Goal: Task Accomplishment & Management: Manage account settings

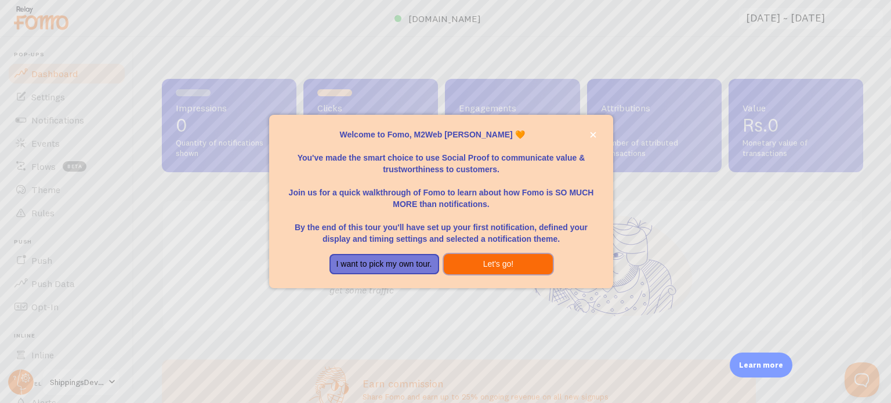
click at [466, 259] on button "Let's go!" at bounding box center [499, 264] width 110 height 21
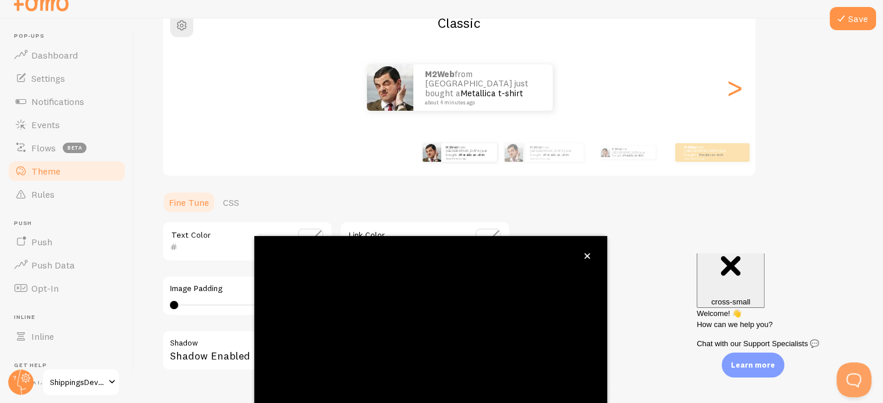
scroll to position [109, 0]
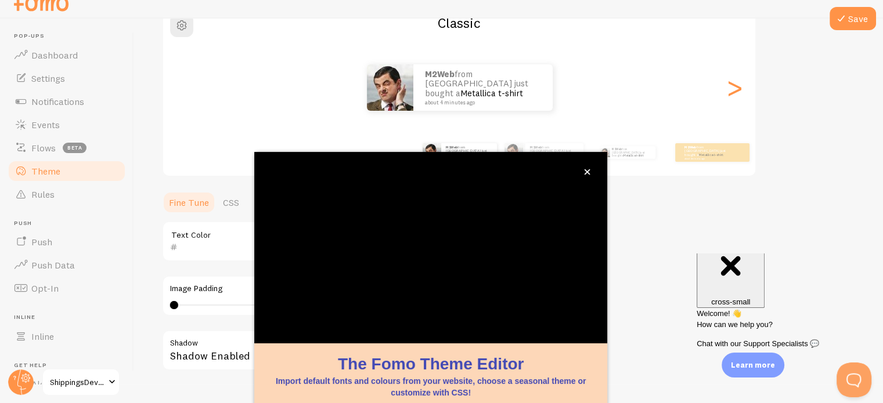
click at [554, 107] on div "M2Web from [GEOGRAPHIC_DATA] just bought a Metallica t-shirt about 4 minutes ago" at bounding box center [459, 87] width 592 height 46
click at [589, 171] on icon "close," at bounding box center [587, 172] width 6 height 6
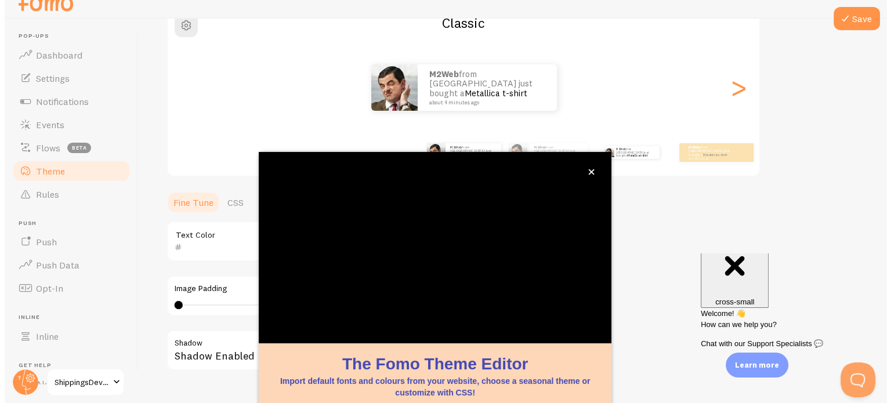
scroll to position [0, 0]
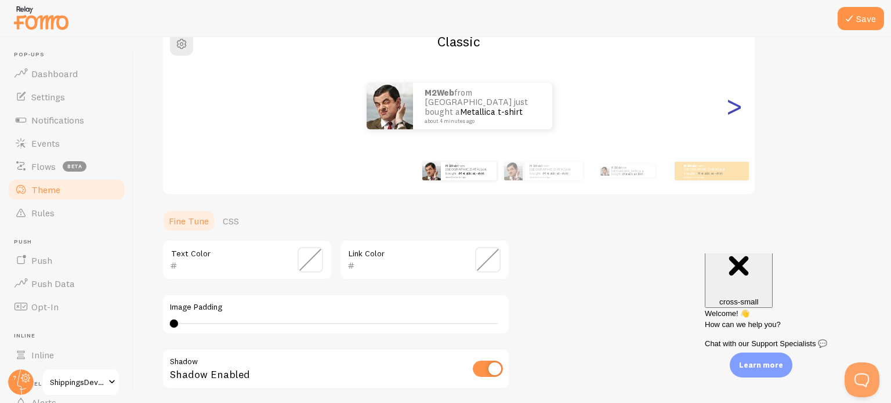
click at [738, 115] on div ">" at bounding box center [734, 106] width 14 height 84
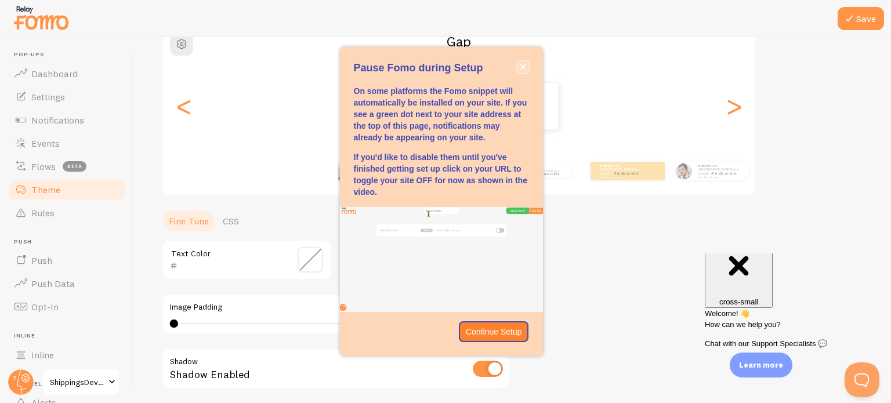
click at [523, 62] on button "close," at bounding box center [523, 67] width 12 height 12
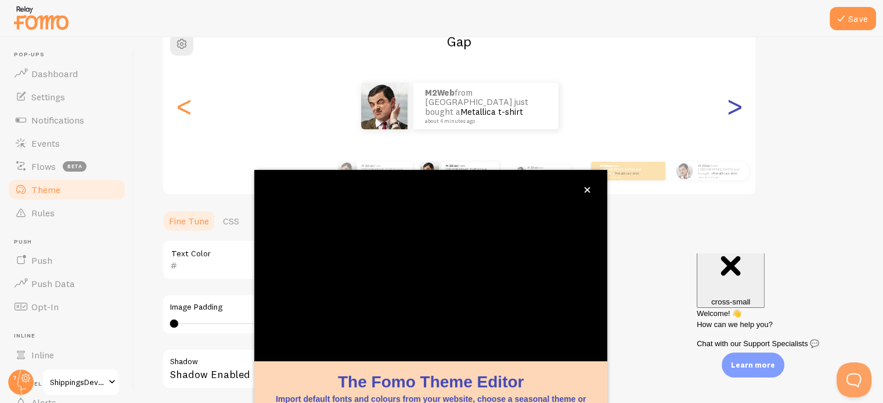
click at [729, 115] on div ">" at bounding box center [734, 106] width 14 height 84
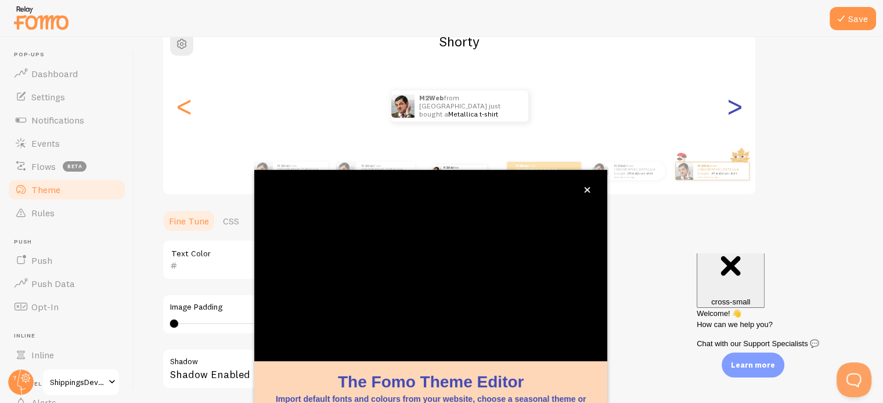
click at [729, 115] on div ">" at bounding box center [734, 106] width 14 height 84
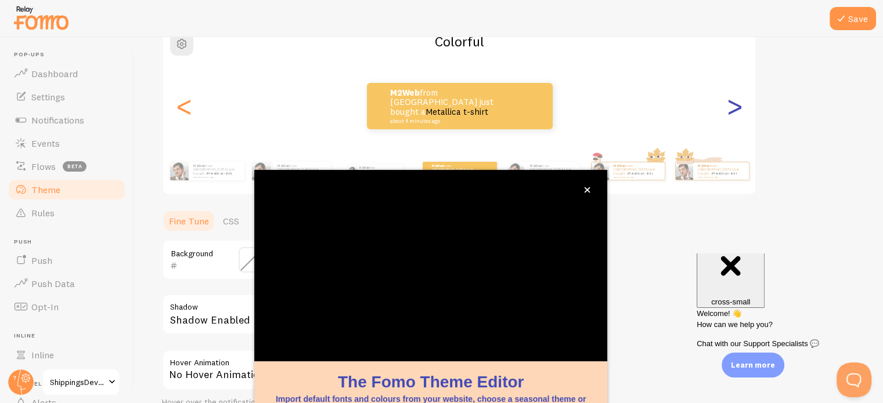
click at [729, 115] on div ">" at bounding box center [734, 106] width 14 height 84
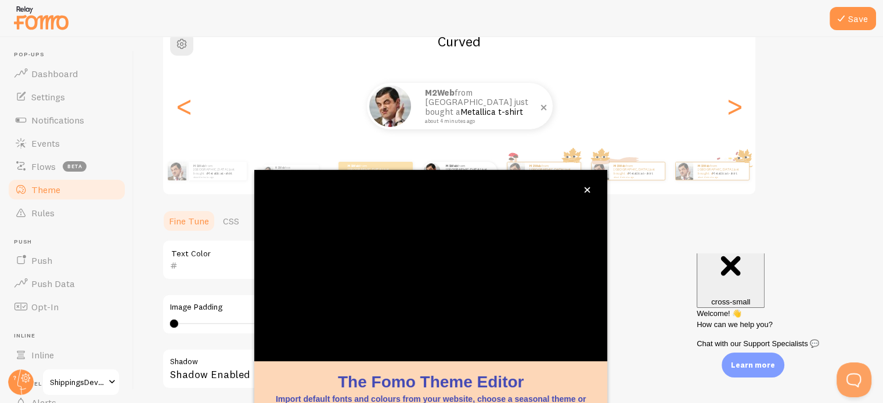
click at [490, 125] on div "M2Web from [GEOGRAPHIC_DATA] just bought a Metallica t-shirt about 4 minutes ago" at bounding box center [482, 106] width 139 height 46
click at [589, 186] on button "close," at bounding box center [587, 190] width 12 height 12
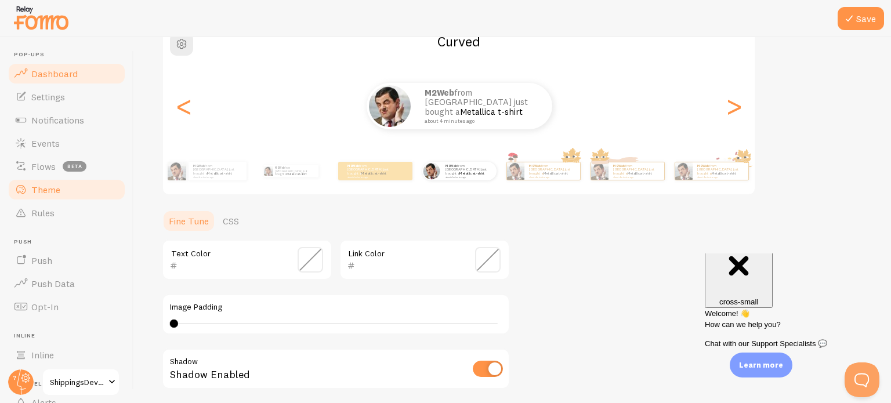
click at [56, 75] on span "Dashboard" at bounding box center [54, 74] width 46 height 12
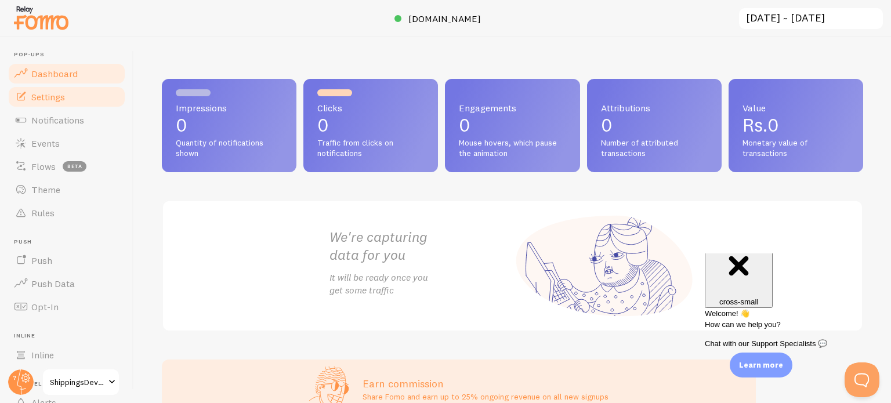
click at [60, 102] on span "Settings" at bounding box center [48, 97] width 34 height 12
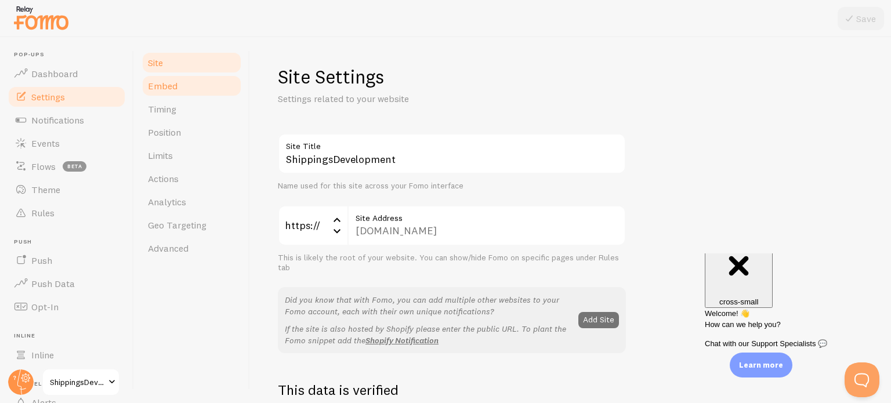
click at [155, 90] on span "Embed" at bounding box center [163, 86] width 30 height 12
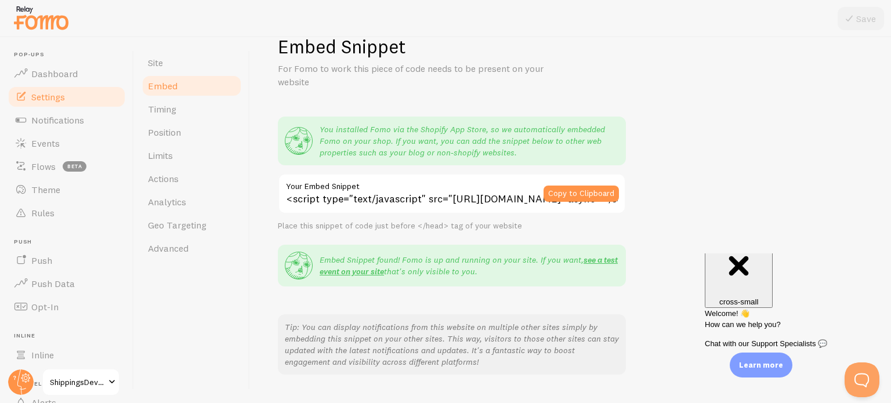
scroll to position [116, 0]
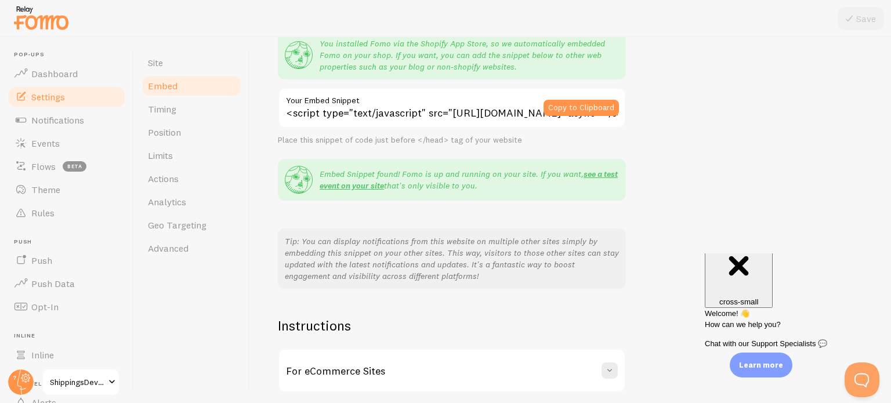
click at [533, 142] on div "Place this snippet of code just before </head> tag of your website" at bounding box center [452, 140] width 348 height 10
click at [584, 109] on button "Copy to Clipboard" at bounding box center [581, 108] width 75 height 16
click at [545, 140] on div "Place this snippet of code just before </head> tag of your website" at bounding box center [452, 140] width 348 height 10
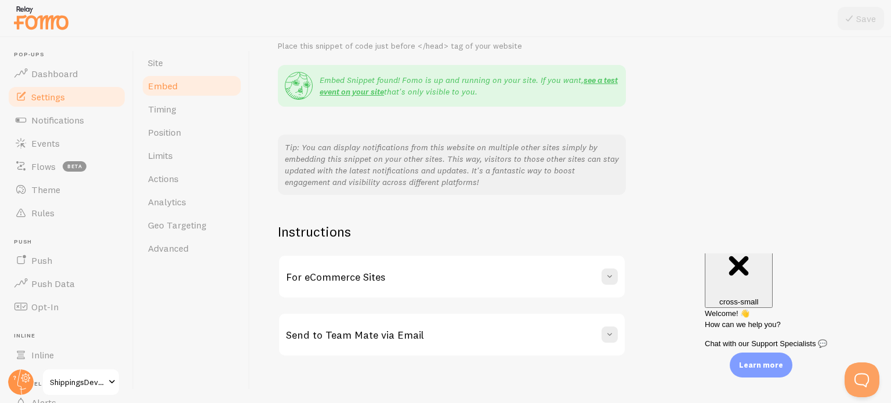
scroll to position [218, 0]
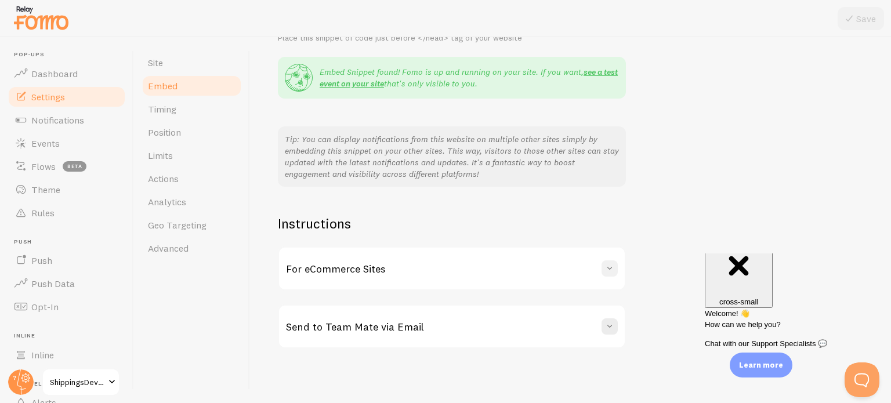
click at [609, 266] on span at bounding box center [610, 269] width 12 height 12
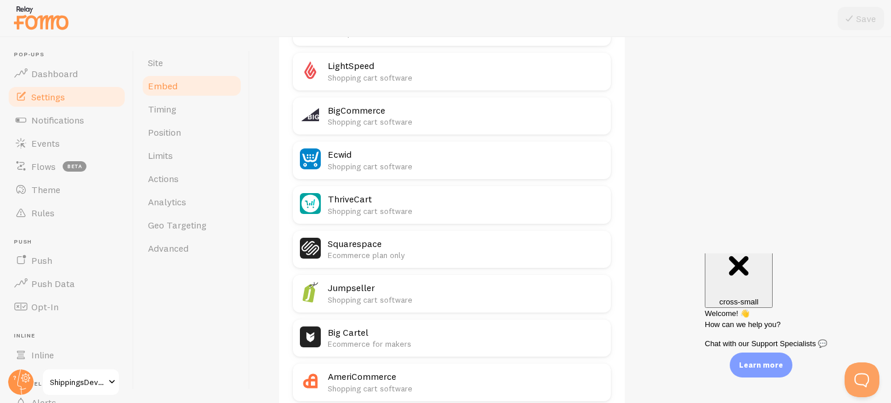
scroll to position [740, 0]
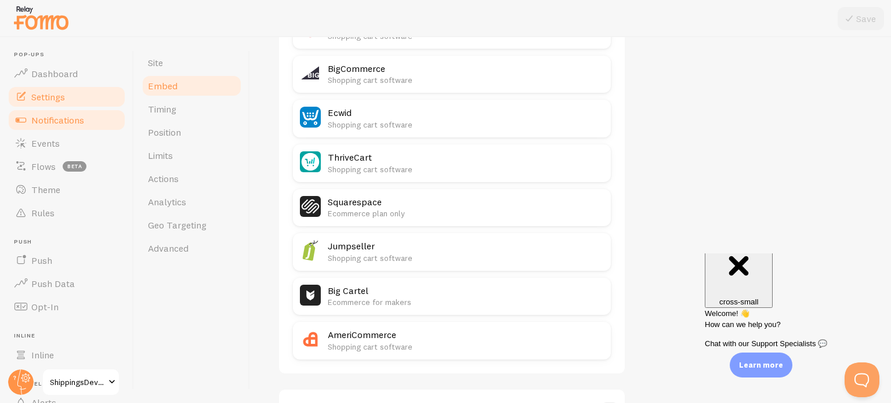
click at [63, 118] on span "Notifications" at bounding box center [57, 120] width 53 height 12
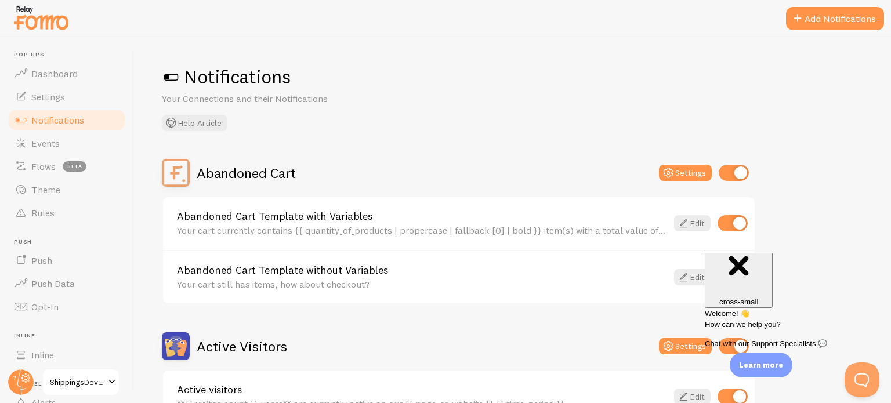
click at [170, 78] on span at bounding box center [171, 77] width 19 height 19
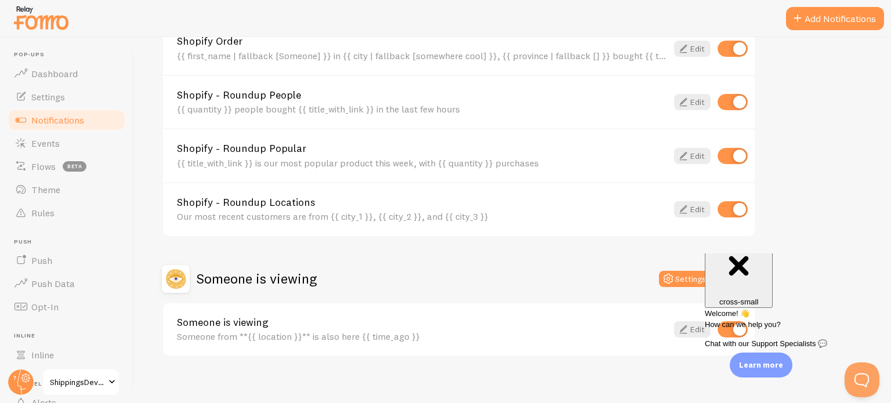
scroll to position [528, 0]
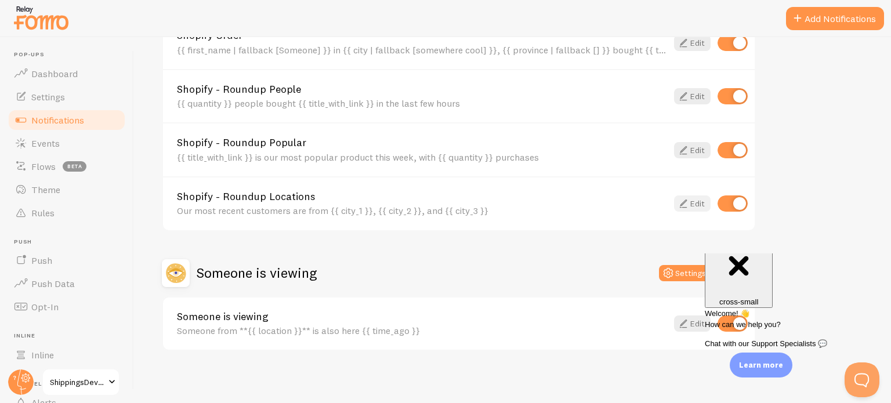
click at [696, 201] on link "Edit" at bounding box center [692, 204] width 37 height 16
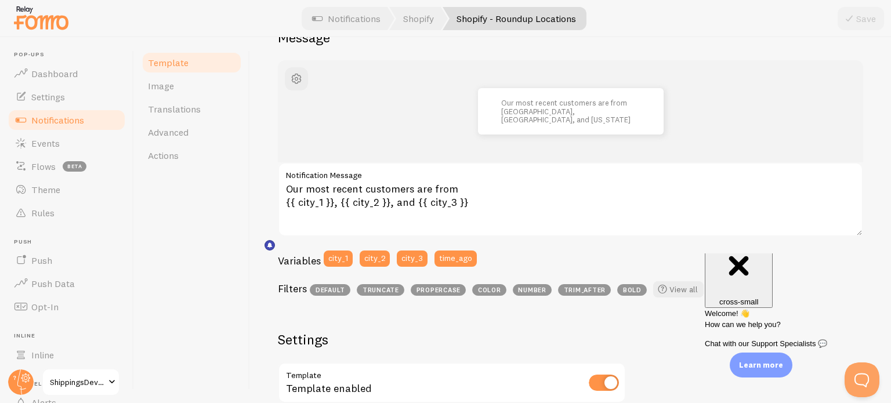
scroll to position [116, 0]
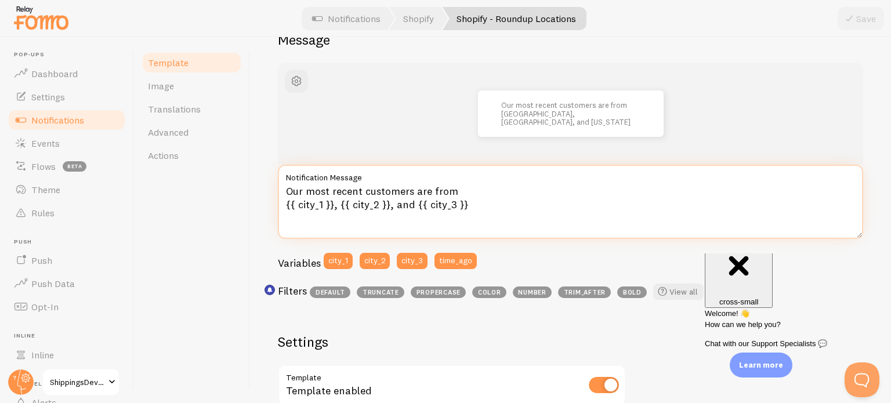
click at [309, 203] on textarea "Our most recent customers are from {{ city_1 }}, {{ city_2 }}, and {{ city_3 }}" at bounding box center [570, 202] width 585 height 74
click at [498, 197] on textarea "Our most recent customers are from {{ city_1 }}, {{ city_2 }}, and {{ city_3 }}" at bounding box center [570, 202] width 585 height 74
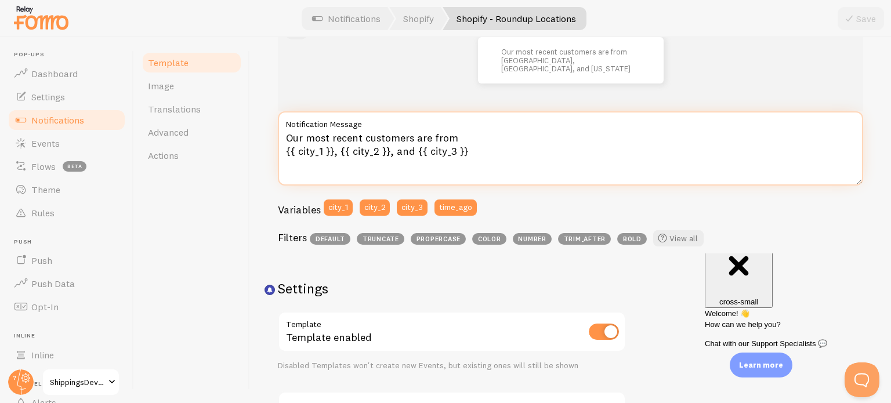
scroll to position [174, 0]
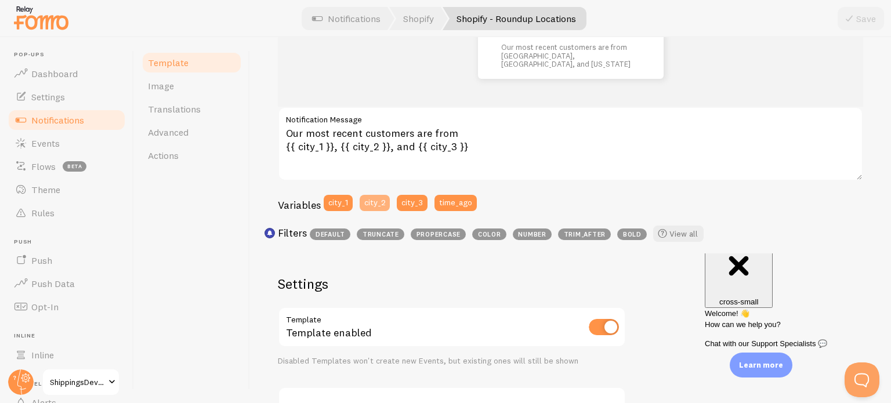
click at [368, 206] on button "city_2" at bounding box center [375, 203] width 30 height 16
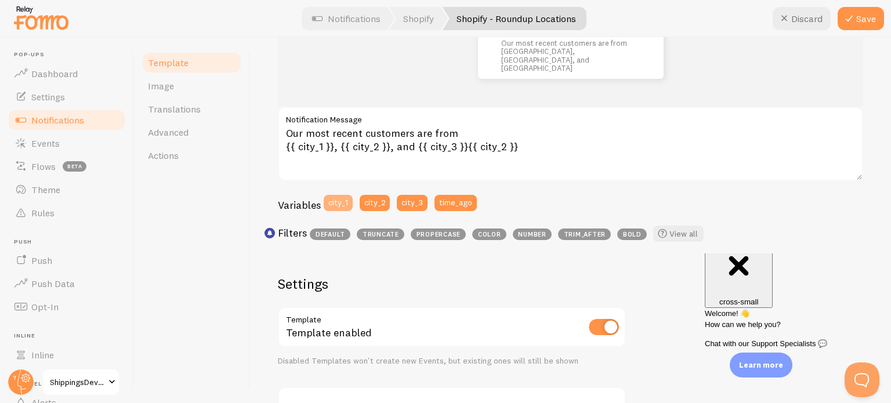
click at [344, 200] on button "city_1" at bounding box center [338, 203] width 29 height 16
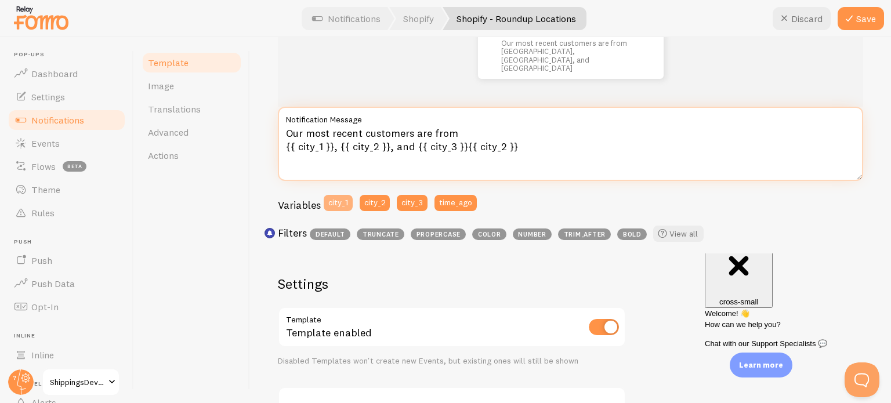
type textarea "Our most recent customers are from {{ city_1 }}, {{ city_2 }}, and {{ city_3 }}…"
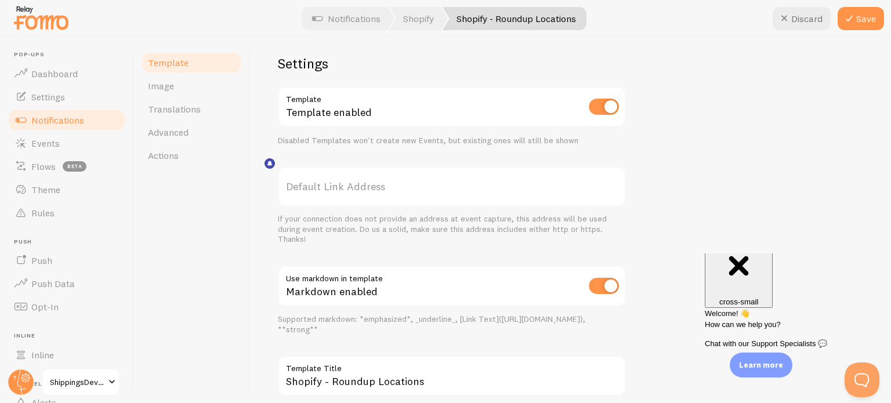
scroll to position [115, 0]
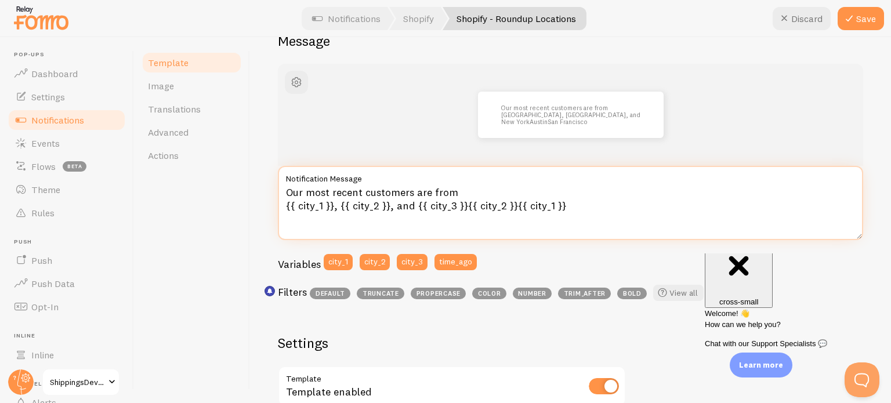
click at [305, 208] on textarea "Our most recent customers are from {{ city_1 }}, {{ city_2 }}, and {{ city_3 }}…" at bounding box center [570, 203] width 585 height 74
drag, startPoint x: 305, startPoint y: 207, endPoint x: 315, endPoint y: 203, distance: 11.0
click at [305, 206] on textarea "Our most recent customers are from {{ city_1 }}, {{ city_2 }}, and {{ city_3 }}…" at bounding box center [570, 203] width 585 height 74
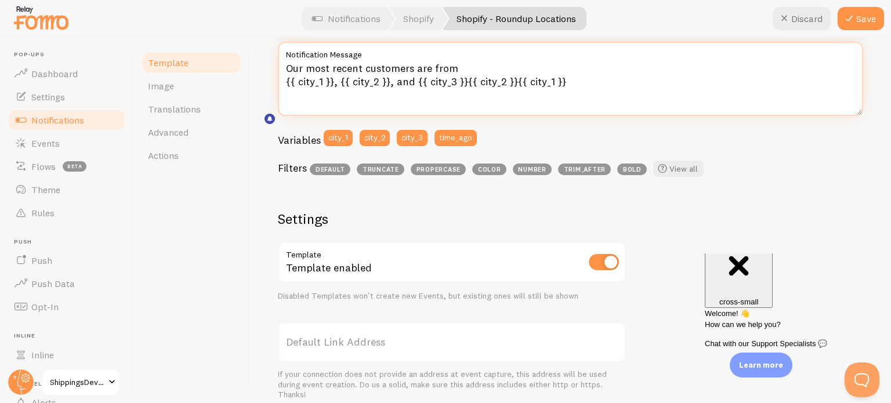
scroll to position [289, 0]
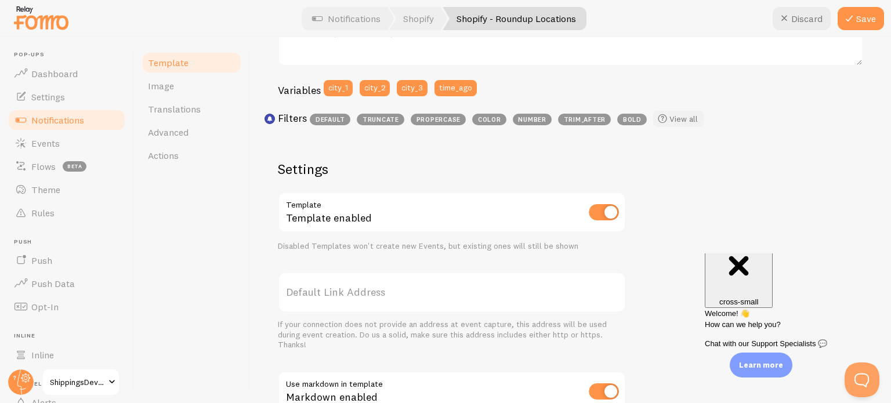
click at [686, 121] on link "View all" at bounding box center [678, 119] width 50 height 16
click at [374, 118] on span "truncate" at bounding box center [381, 120] width 48 height 12
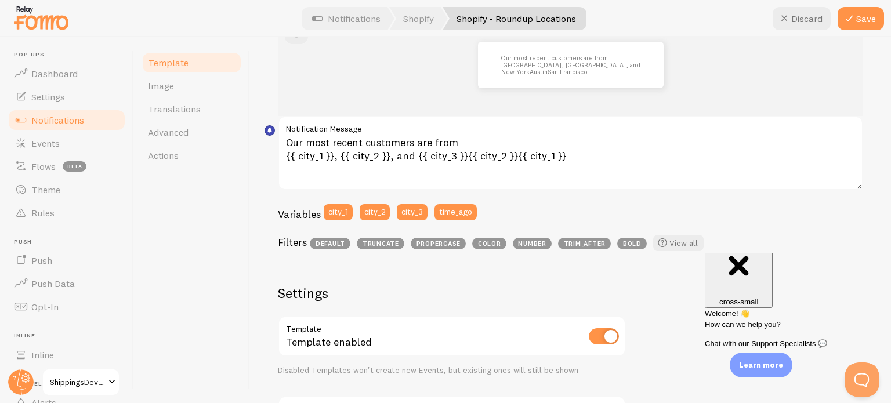
scroll to position [115, 0]
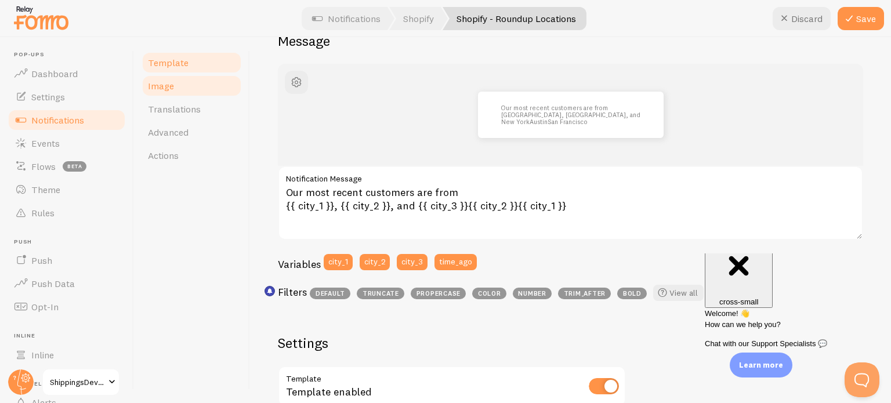
click at [179, 87] on link "Image" at bounding box center [192, 85] width 102 height 23
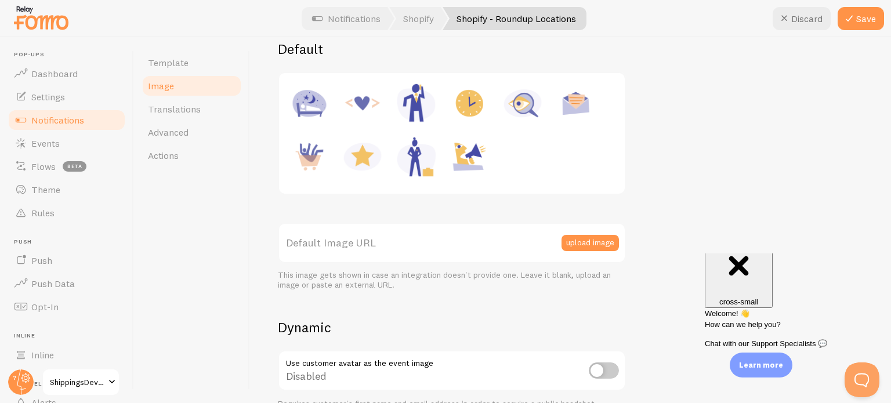
scroll to position [232, 0]
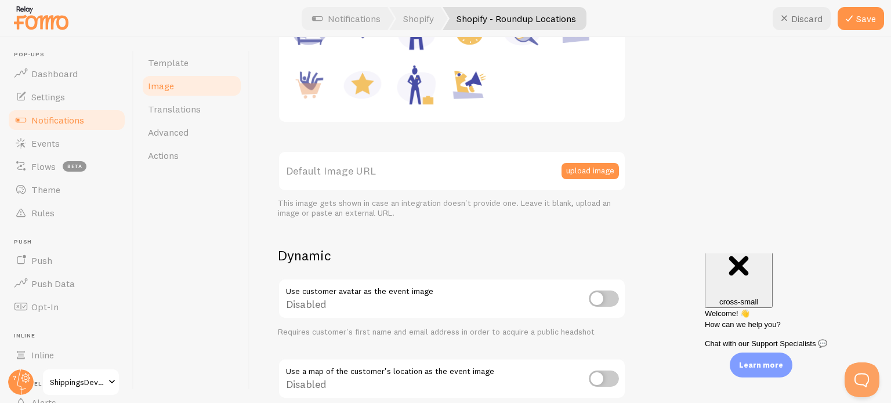
click at [381, 95] on div at bounding box center [362, 85] width 46 height 46
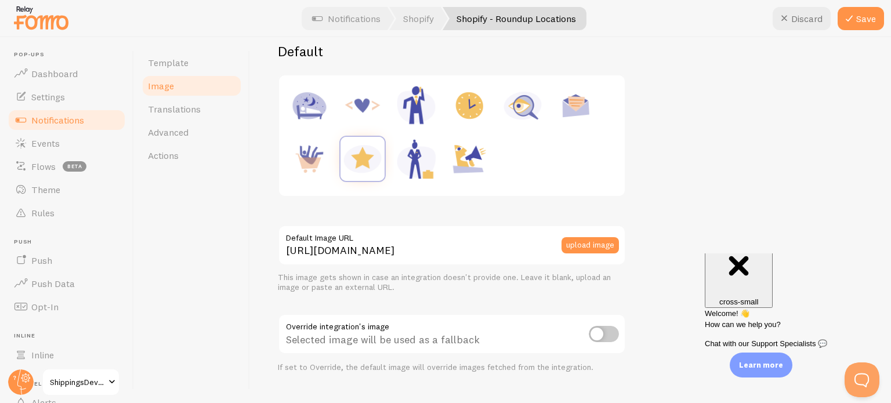
scroll to position [116, 0]
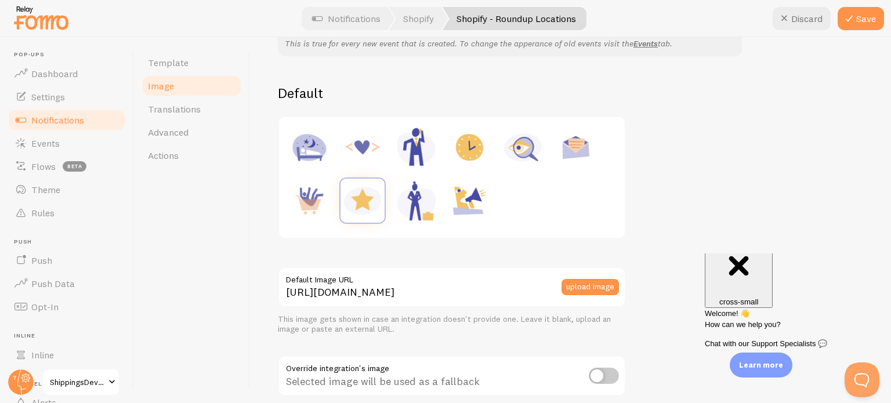
click at [300, 150] on img at bounding box center [309, 147] width 44 height 44
type input "[URL][DOMAIN_NAME]"
click at [586, 280] on button "upload image" at bounding box center [590, 287] width 57 height 16
click at [583, 288] on div "Select Files to Upload or Drag and Drop, Copy and Paste Files" at bounding box center [460, 202] width 354 height 226
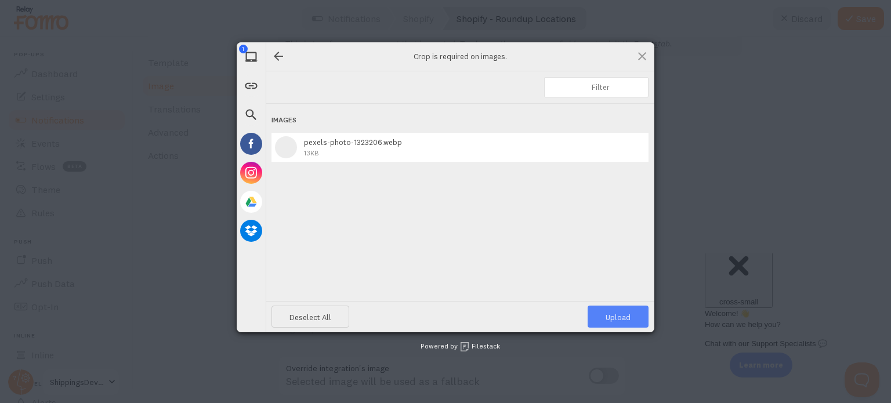
click at [609, 314] on span "Upload 1" at bounding box center [618, 317] width 25 height 9
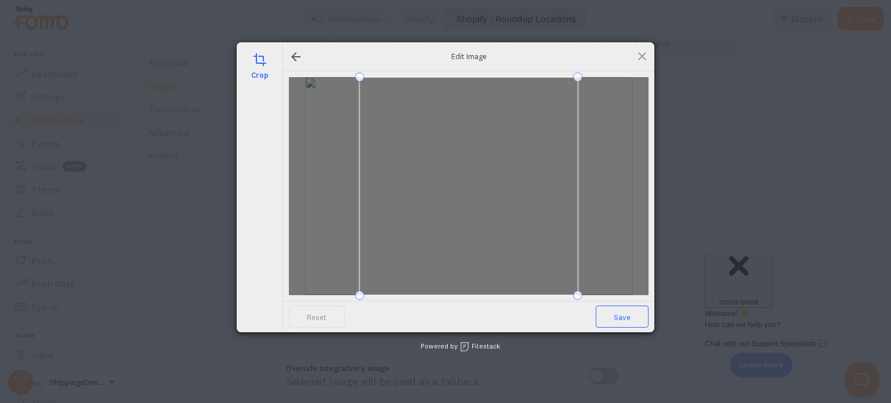
click at [616, 320] on span "Save" at bounding box center [622, 317] width 53 height 22
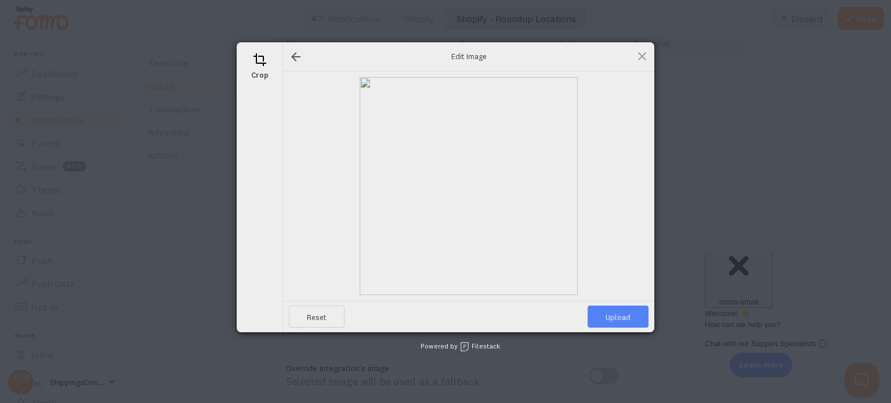
click at [613, 320] on span "Upload" at bounding box center [618, 317] width 61 height 22
type input "[URL][DOMAIN_NAME][DOMAIN_NAME]"
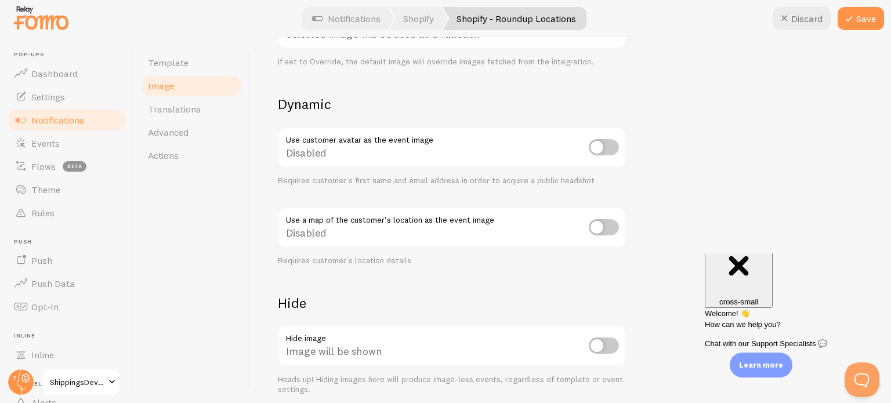
scroll to position [464, 0]
click at [865, 18] on button "Save" at bounding box center [861, 18] width 46 height 23
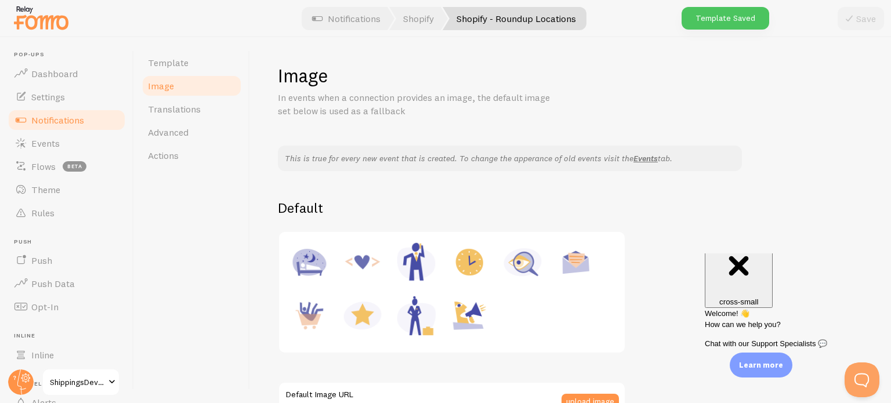
scroll to position [0, 0]
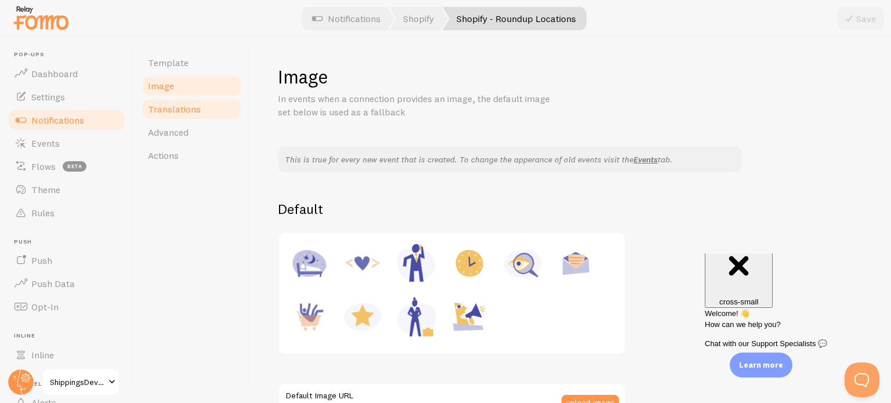
click at [160, 115] on link "Translations" at bounding box center [192, 108] width 102 height 23
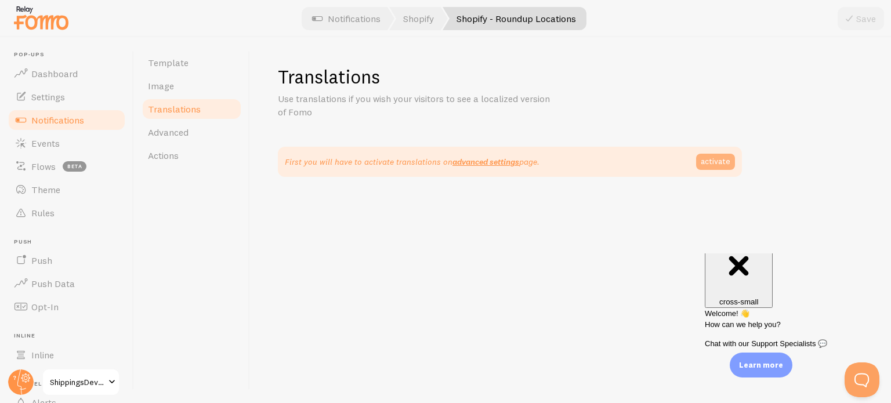
click at [721, 160] on link "activate" at bounding box center [715, 162] width 39 height 16
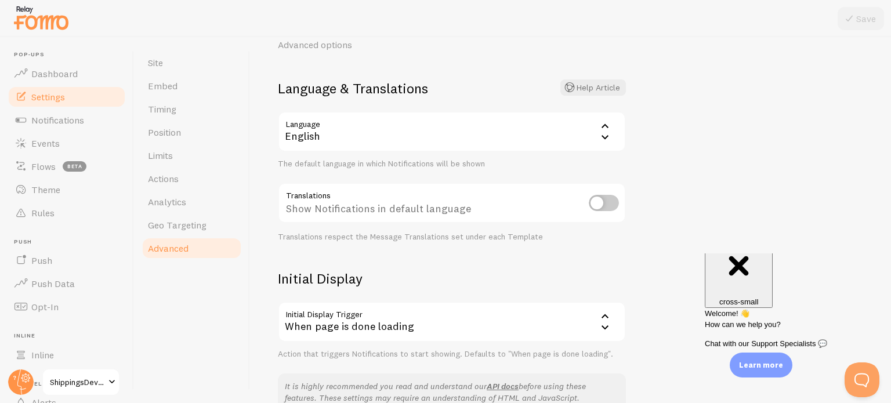
scroll to position [58, 0]
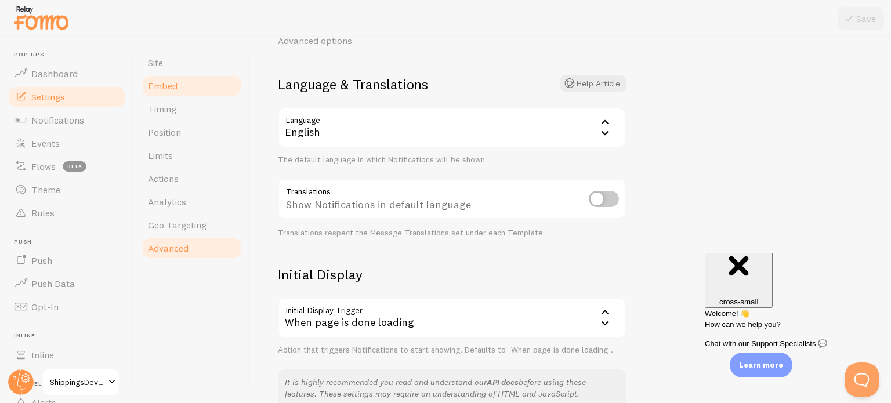
click at [153, 83] on span "Embed" at bounding box center [163, 86] width 30 height 12
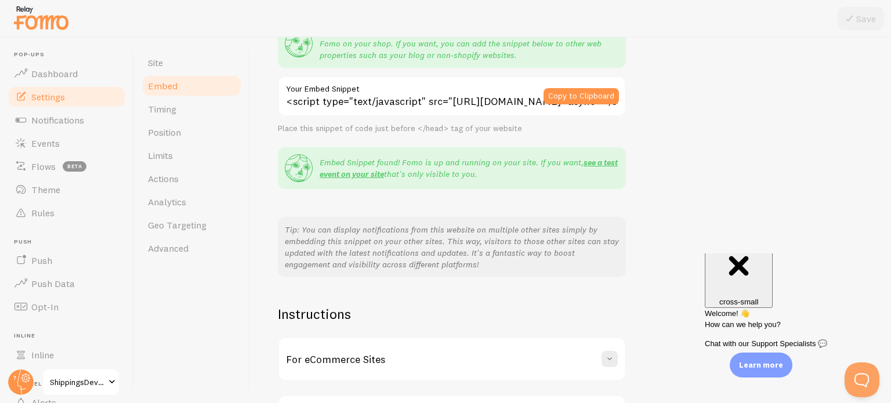
scroll to position [218, 0]
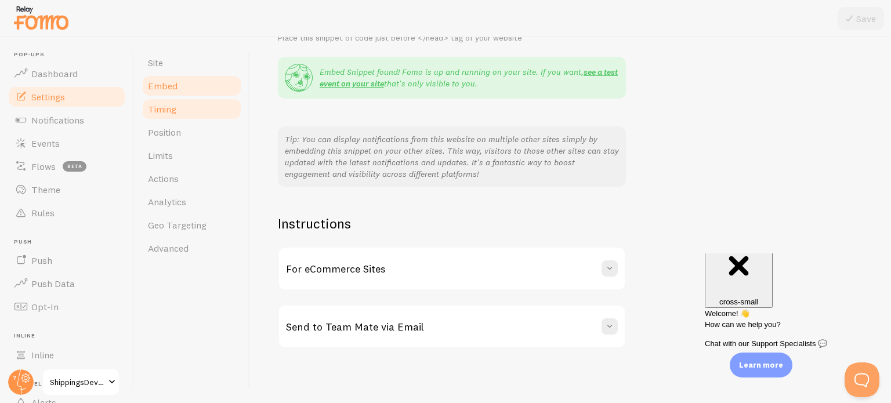
click at [158, 111] on span "Timing" at bounding box center [162, 109] width 28 height 12
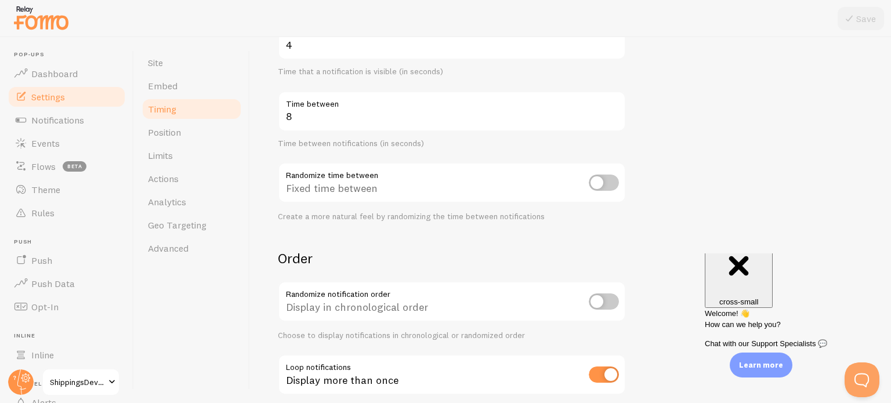
scroll to position [224, 0]
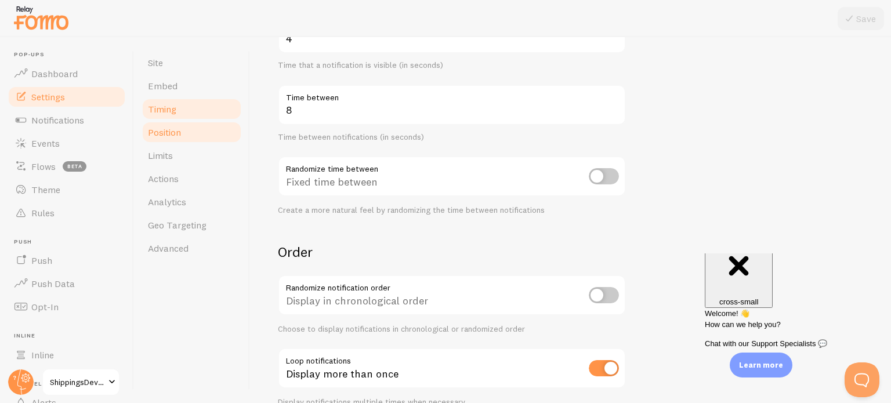
click at [183, 132] on link "Position" at bounding box center [192, 132] width 102 height 23
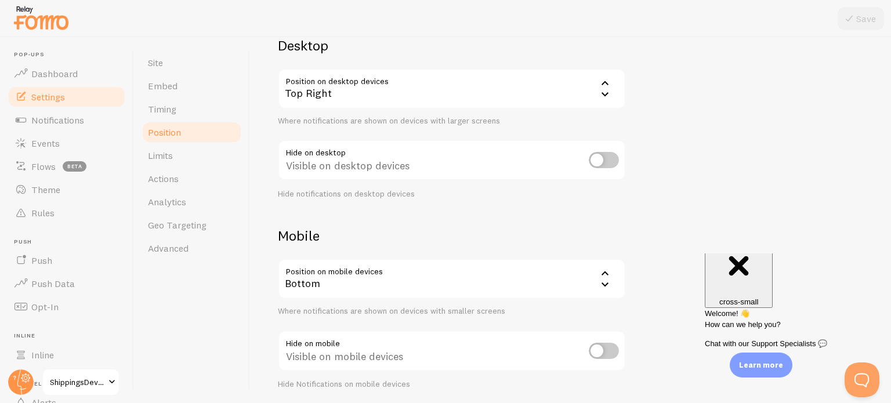
scroll to position [116, 0]
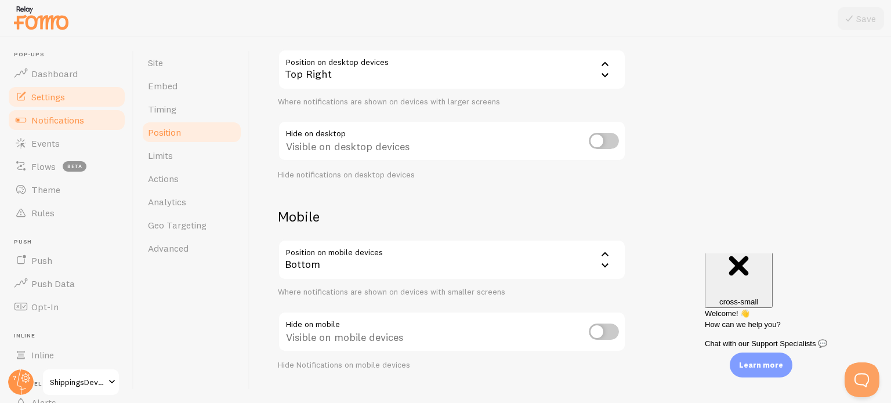
click at [53, 121] on span "Notifications" at bounding box center [57, 120] width 53 height 12
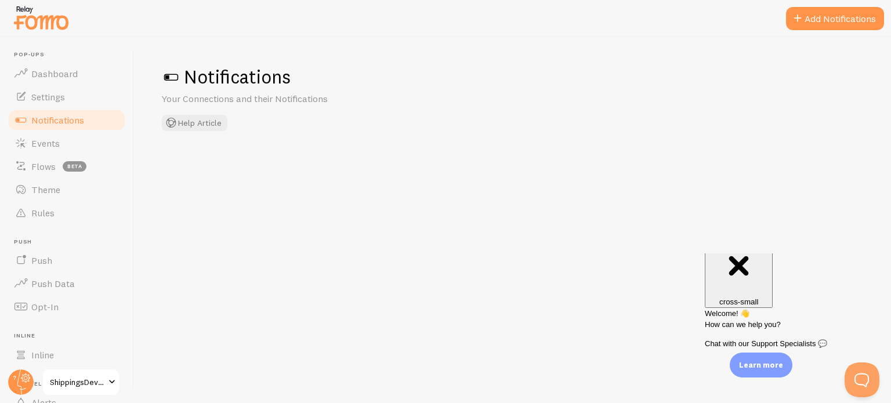
click at [173, 76] on span at bounding box center [171, 77] width 19 height 19
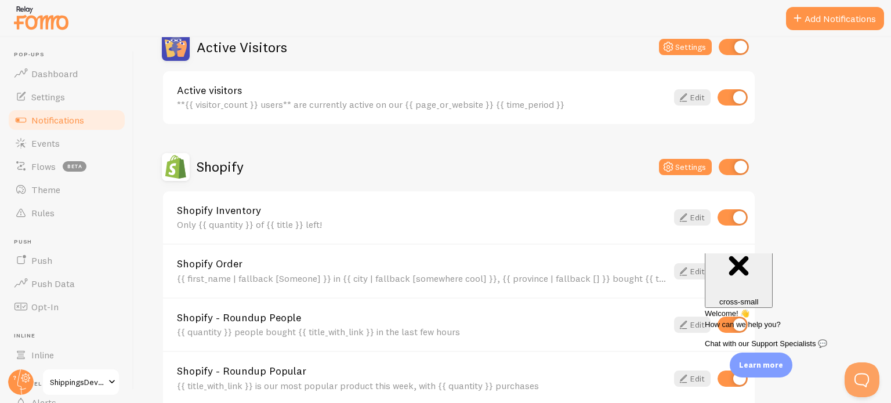
scroll to position [348, 0]
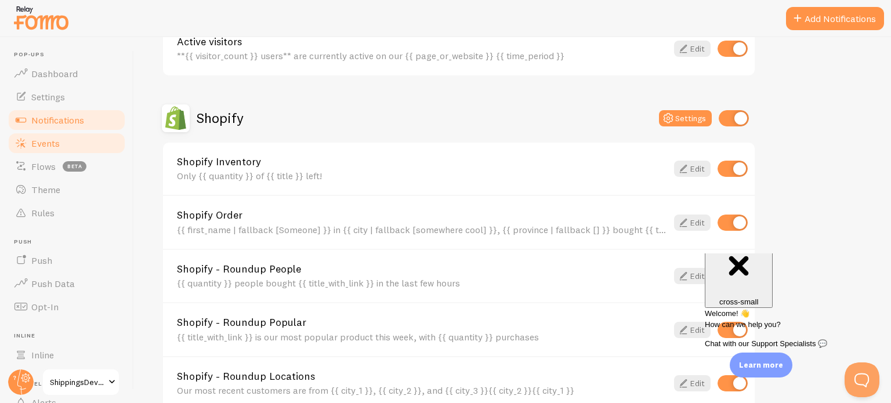
drag, startPoint x: 57, startPoint y: 141, endPoint x: 60, endPoint y: 134, distance: 7.8
click at [57, 141] on span "Events" at bounding box center [45, 144] width 28 height 12
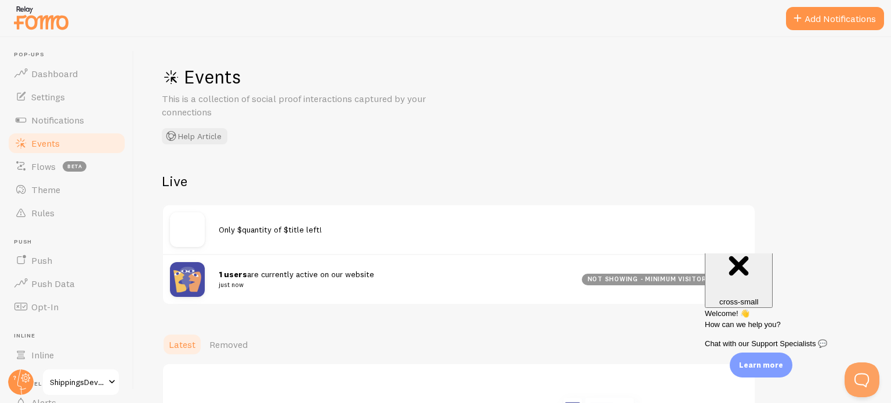
click at [349, 249] on div "Only $quantity of $title left!" at bounding box center [459, 229] width 592 height 49
click at [187, 135] on button "Help Article" at bounding box center [195, 136] width 66 height 16
click at [824, 17] on button "Add Notifications" at bounding box center [835, 18] width 98 height 23
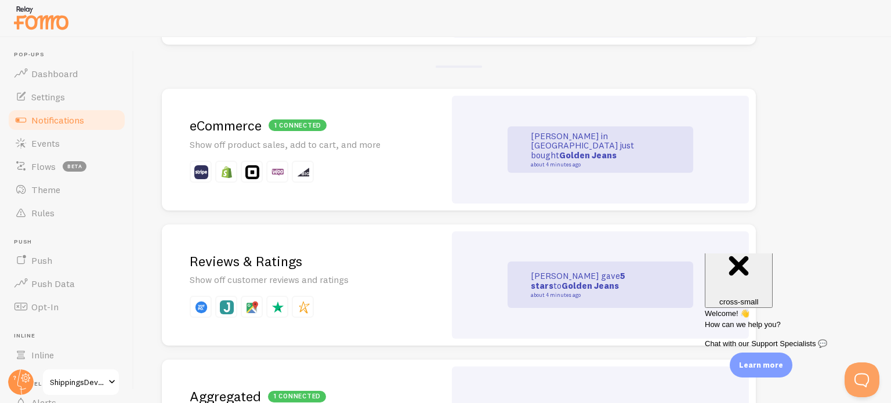
scroll to position [262, 0]
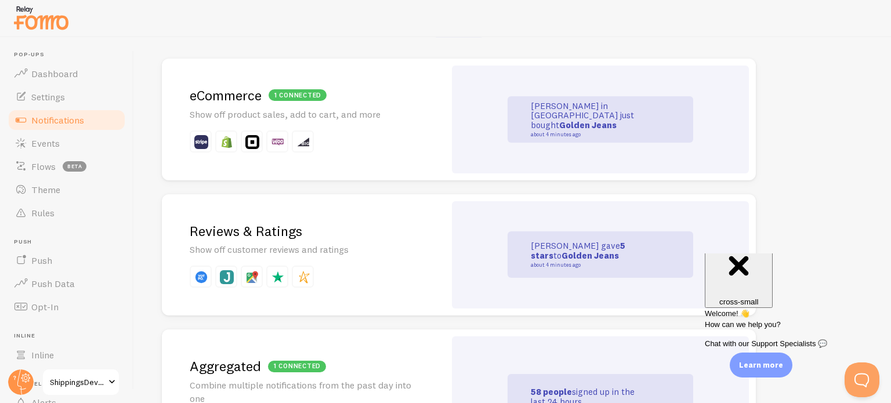
click at [549, 132] on small "about 4 minutes ago" at bounding box center [587, 135] width 113 height 6
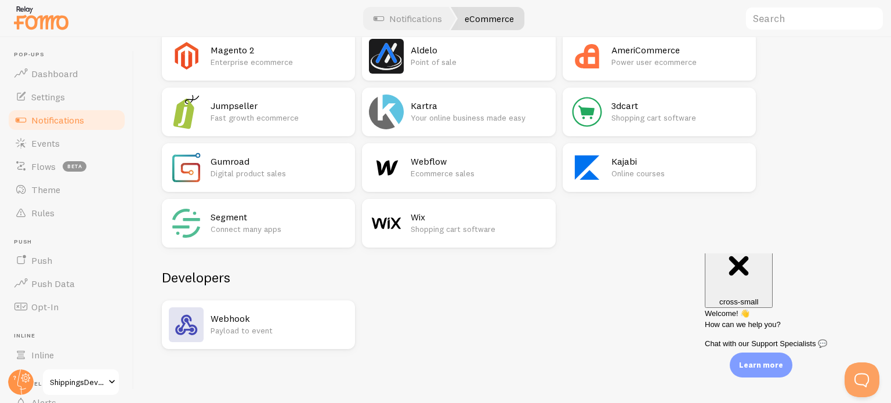
scroll to position [793, 0]
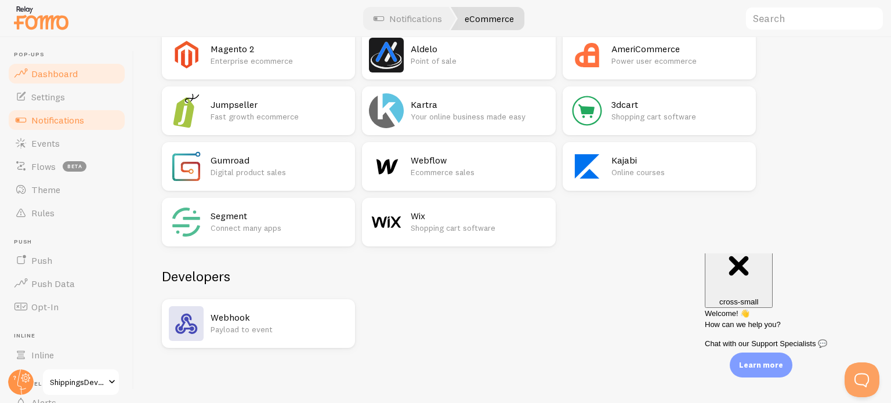
click at [50, 71] on span "Dashboard" at bounding box center [54, 74] width 46 height 12
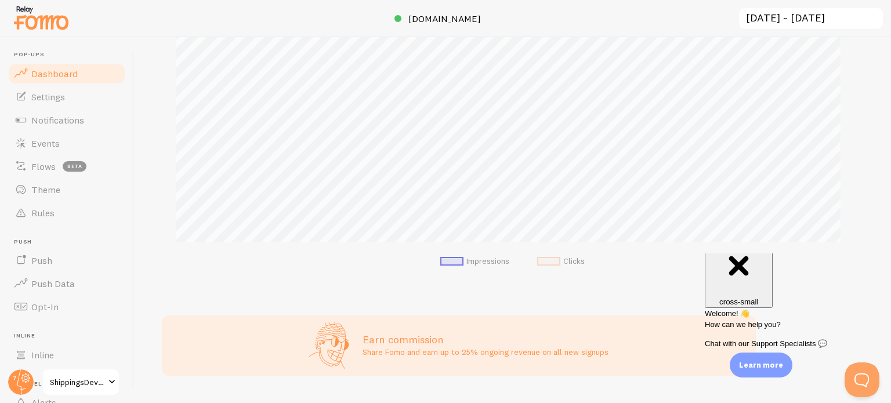
scroll to position [245, 0]
